Goal: Transaction & Acquisition: Purchase product/service

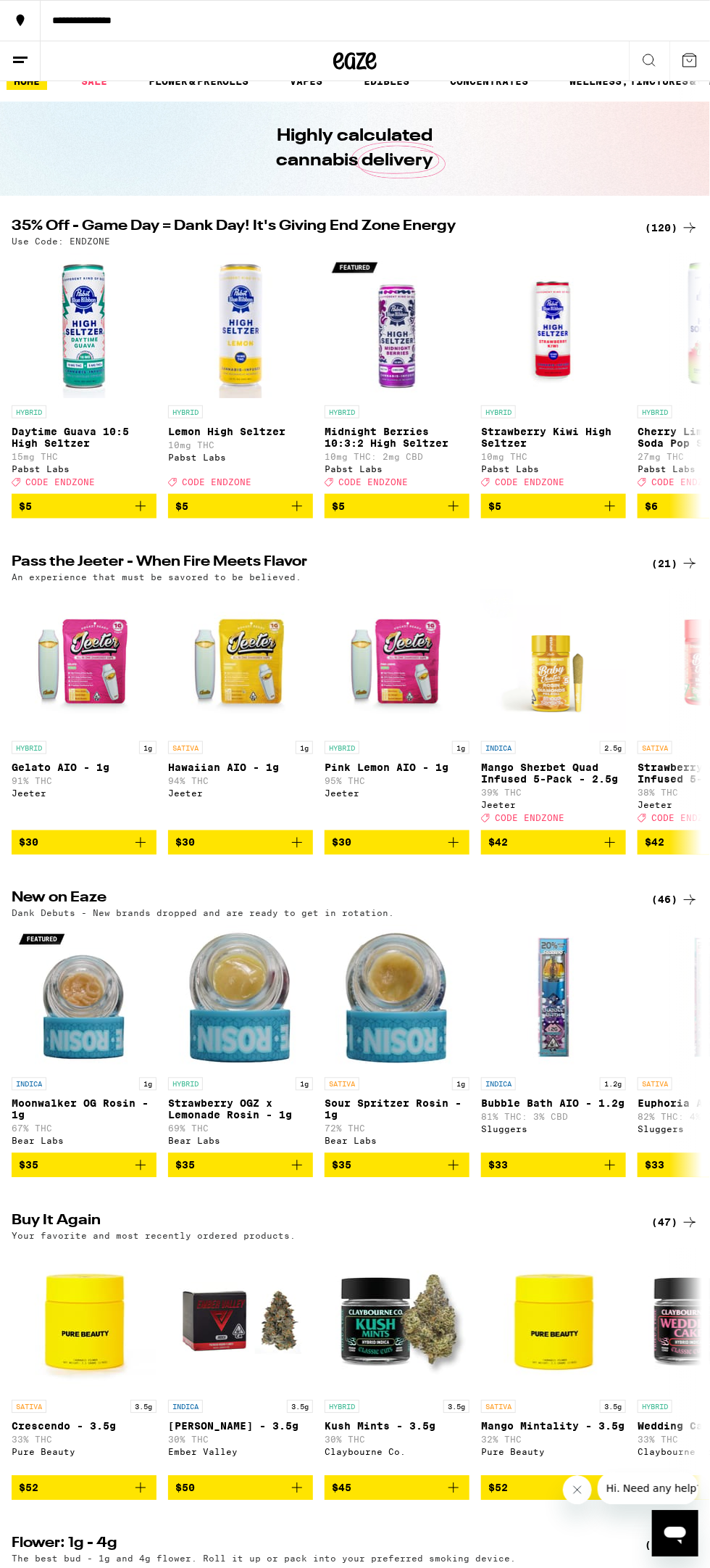
scroll to position [559, 0]
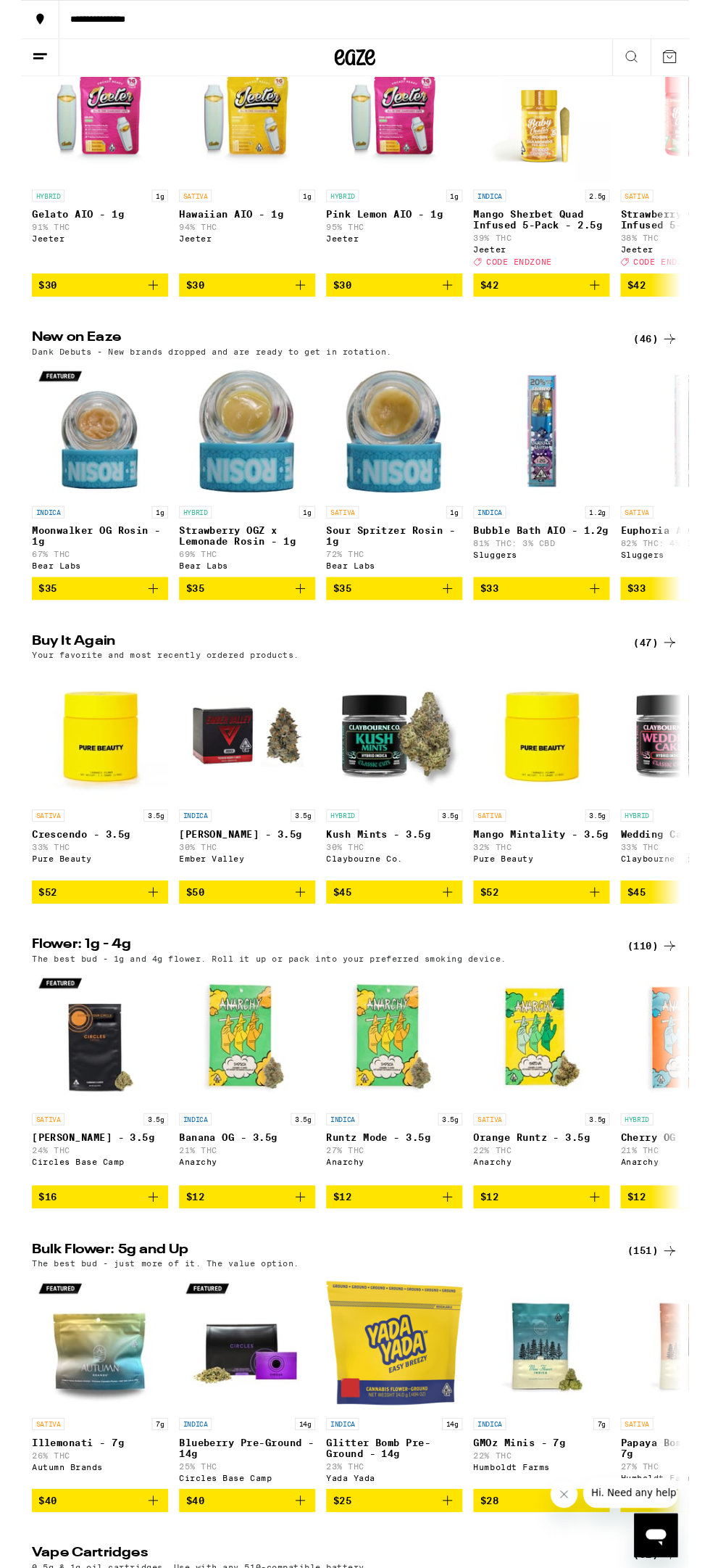
click at [673, 1015] on div "(110)" at bounding box center [672, 1006] width 54 height 17
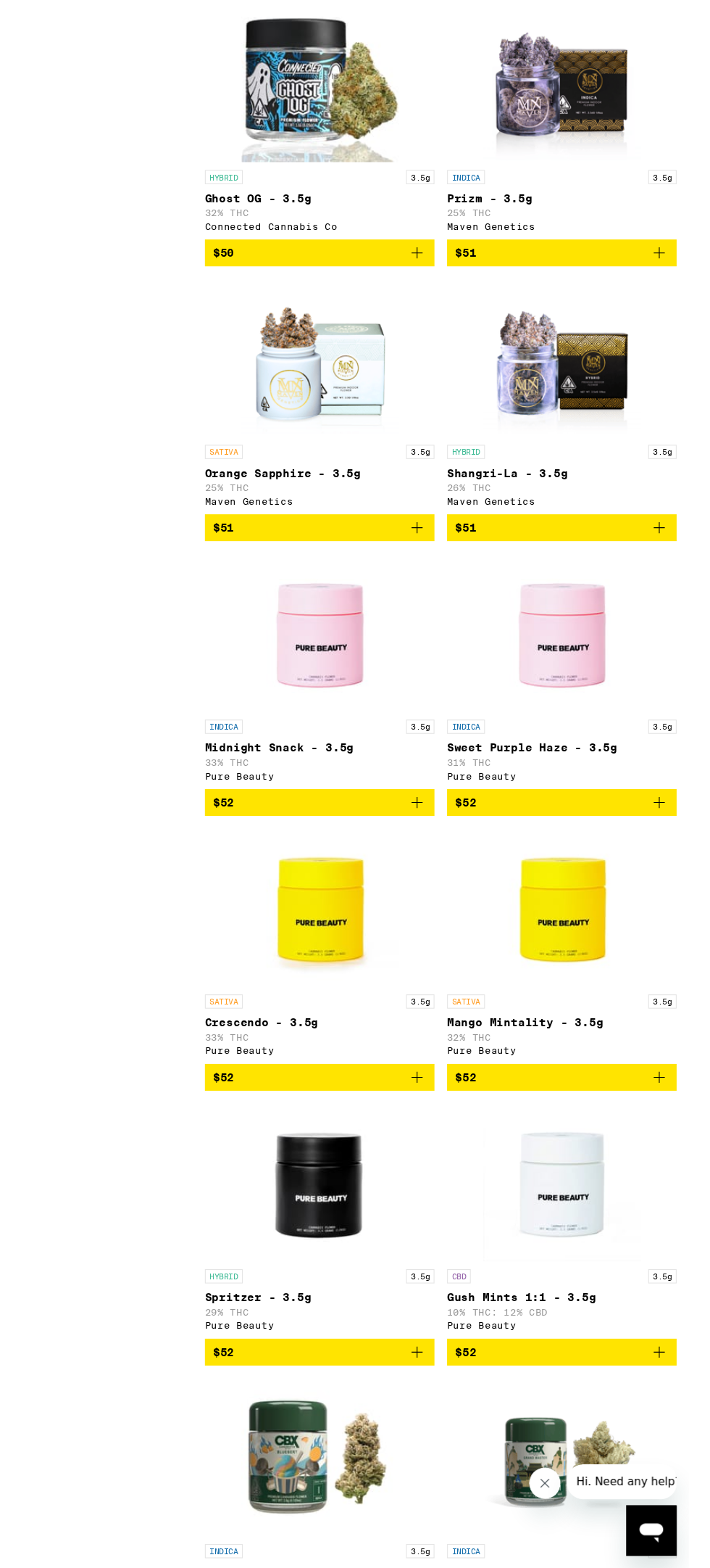
scroll to position [10200, 0]
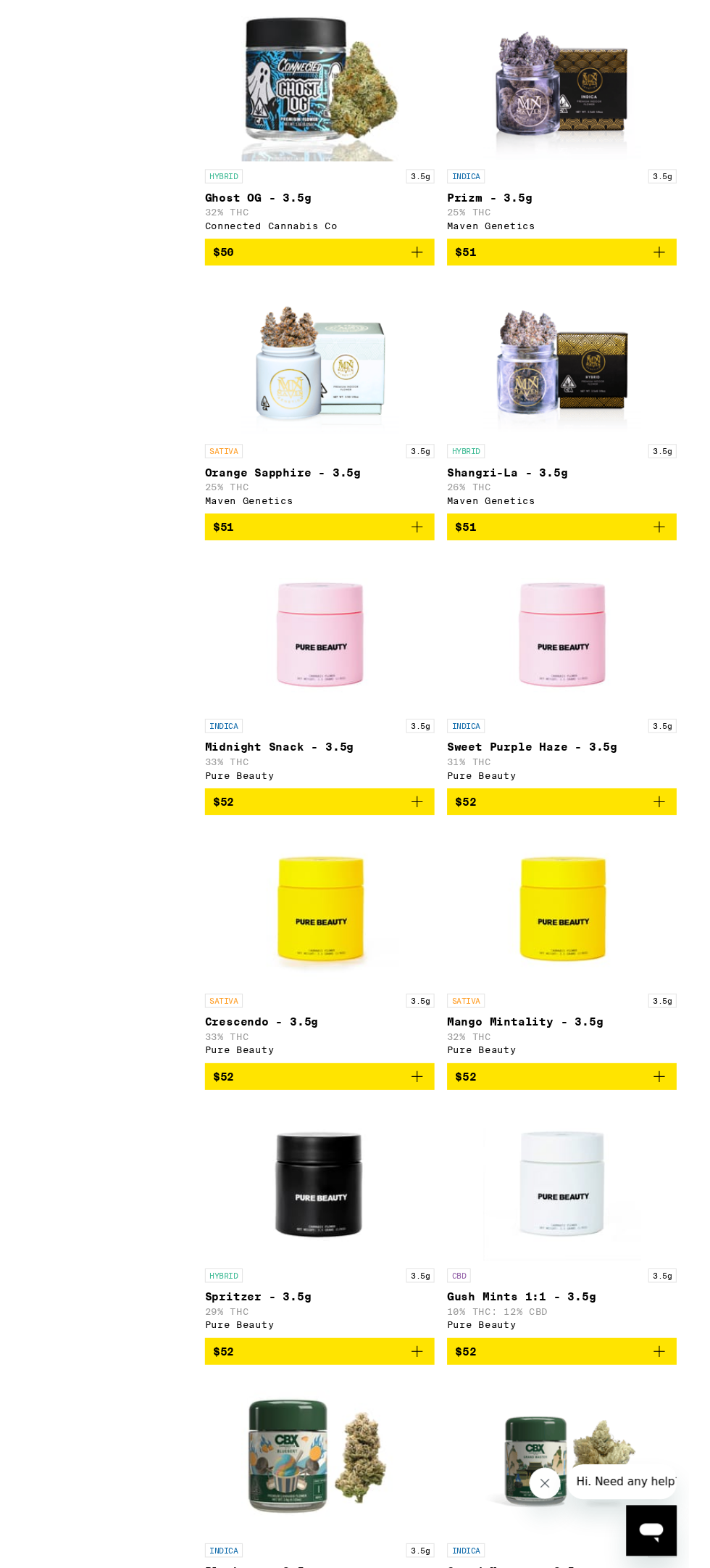
click at [669, 972] on span "$52" at bounding box center [592, 963] width 196 height 17
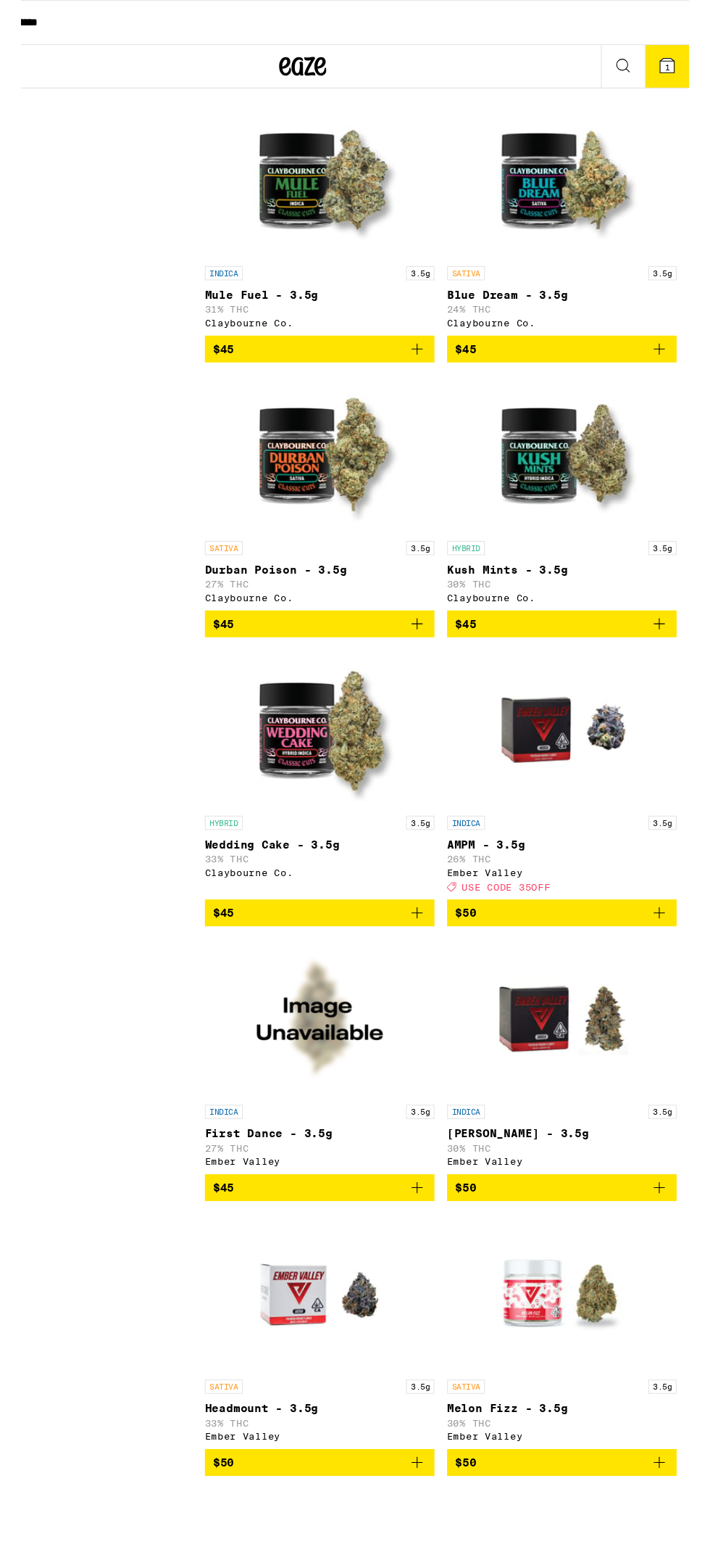
scroll to position [6779, 0]
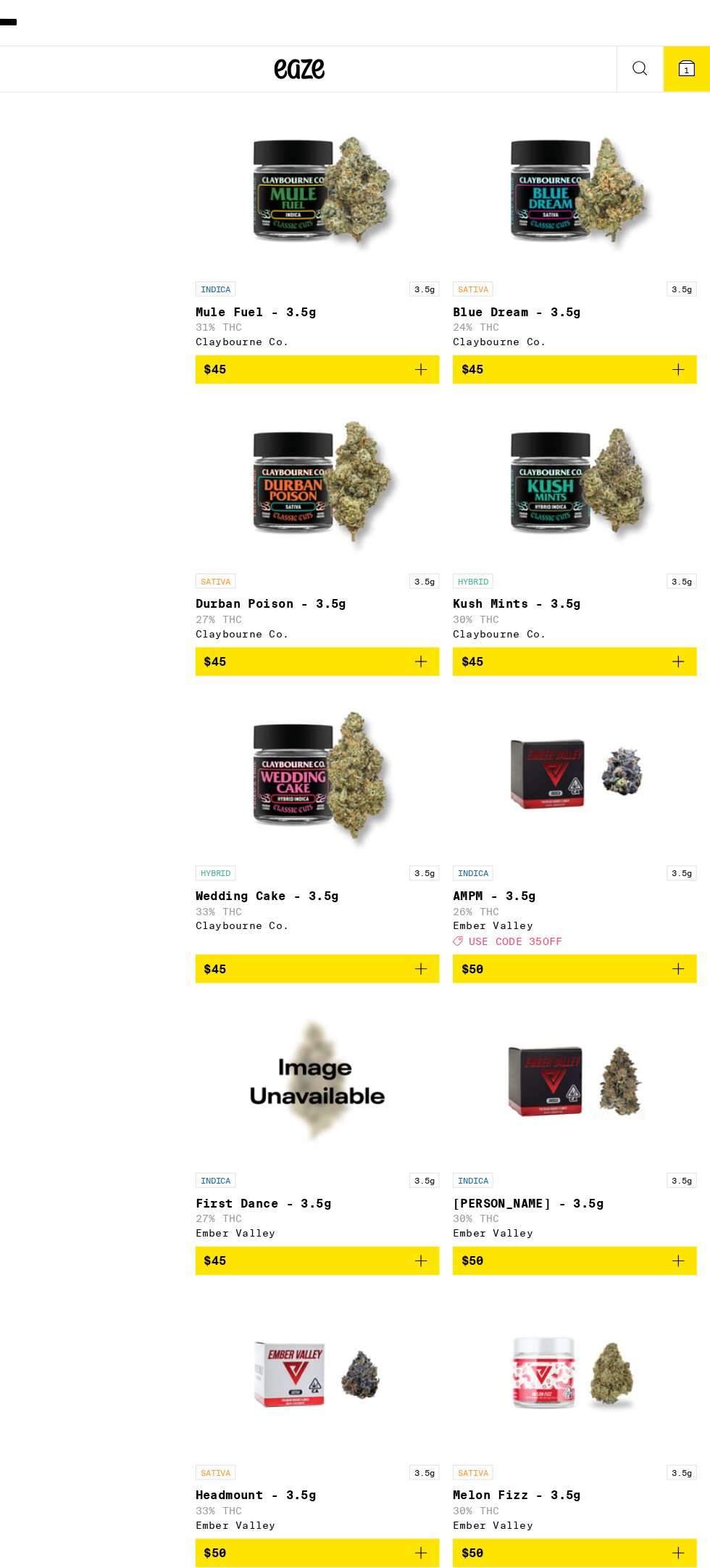
click at [452, 847] on icon "Add to bag" at bounding box center [461, 838] width 17 height 17
